Goal: Book appointment/travel/reservation

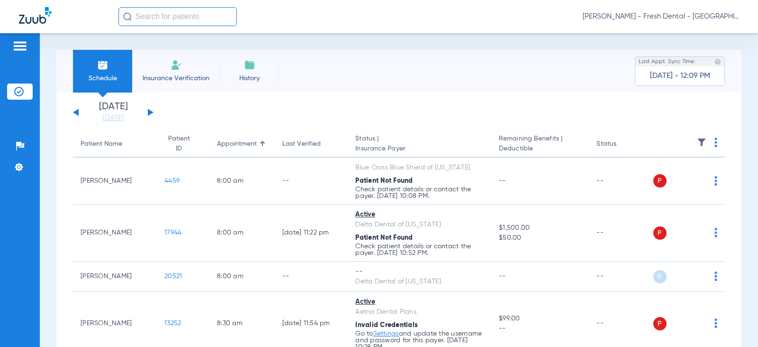
click at [168, 72] on li "Insurance Verification" at bounding box center [176, 71] width 88 height 43
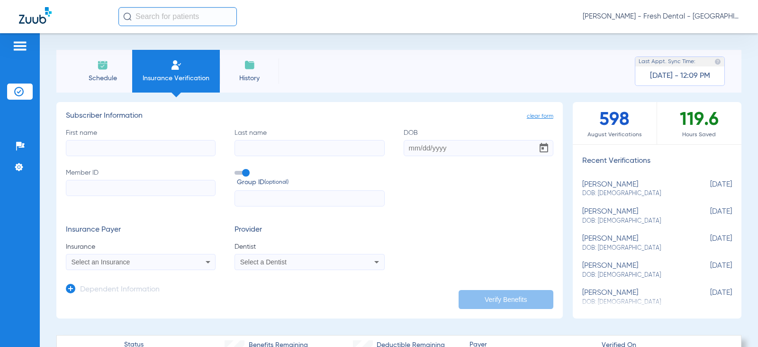
click at [119, 72] on li "Schedule" at bounding box center [102, 71] width 59 height 43
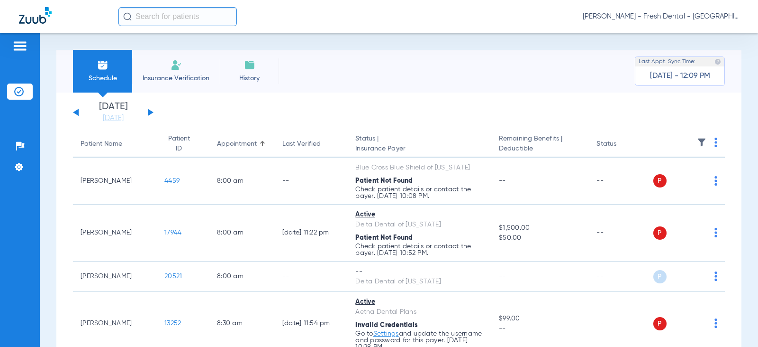
click at [151, 112] on button at bounding box center [151, 112] width 6 height 7
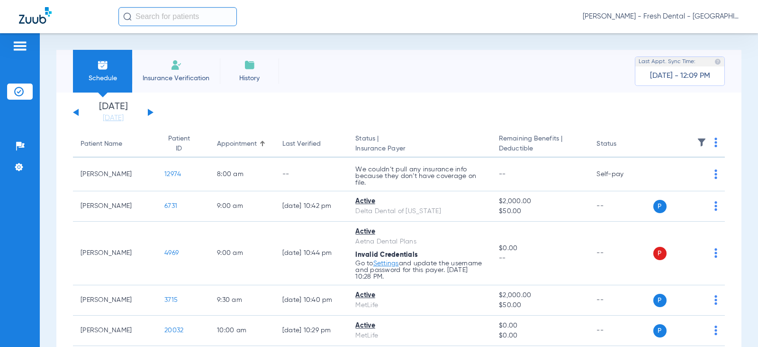
click at [151, 112] on button at bounding box center [151, 112] width 6 height 7
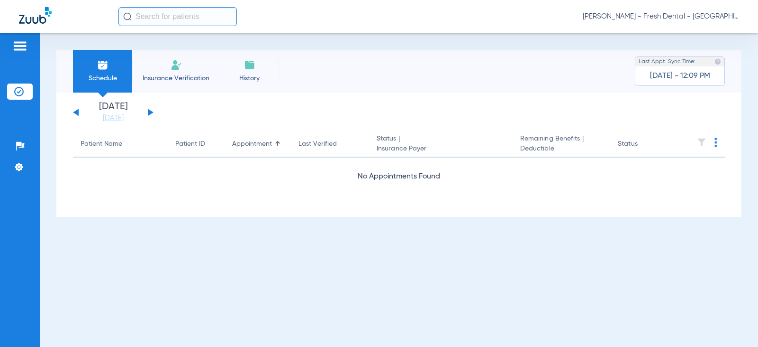
click at [152, 113] on button at bounding box center [151, 112] width 6 height 7
click at [150, 111] on button at bounding box center [151, 112] width 6 height 7
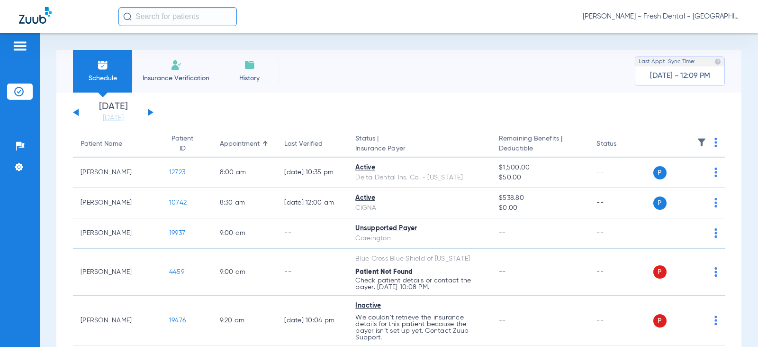
click at [150, 111] on button at bounding box center [151, 112] width 6 height 7
